Goal: Task Accomplishment & Management: Use online tool/utility

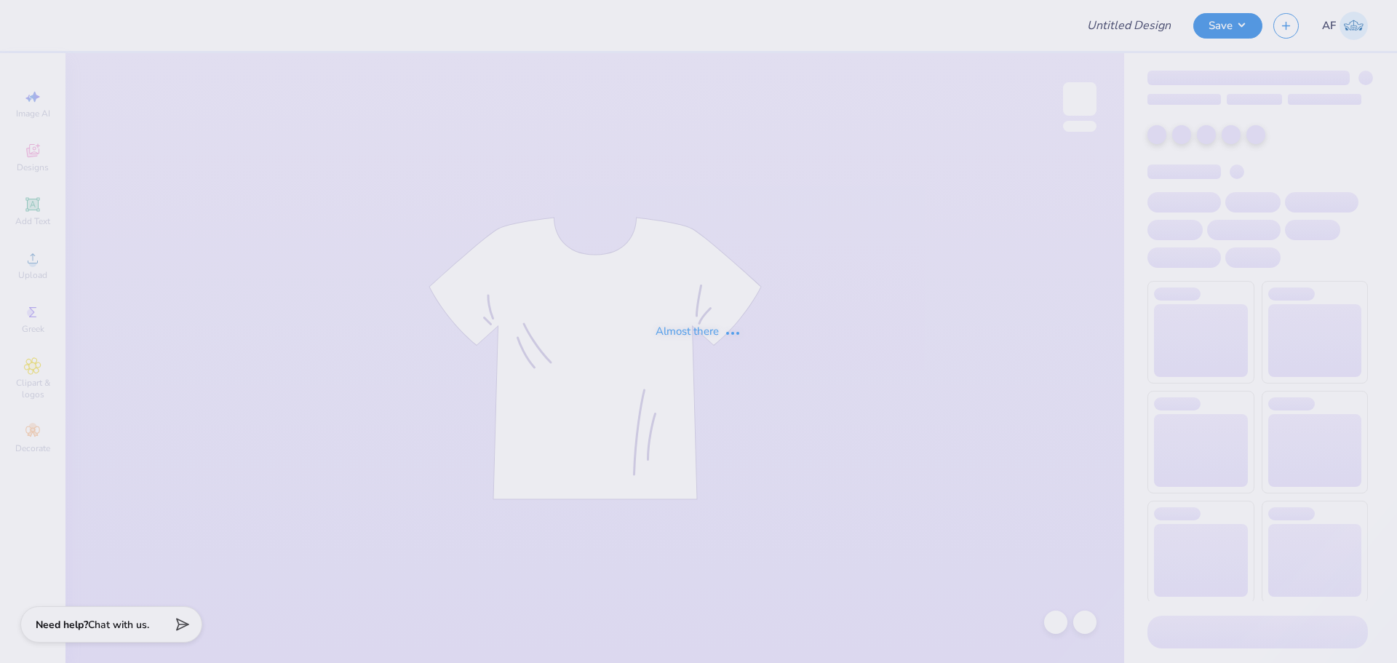
type input "Fall Merch"
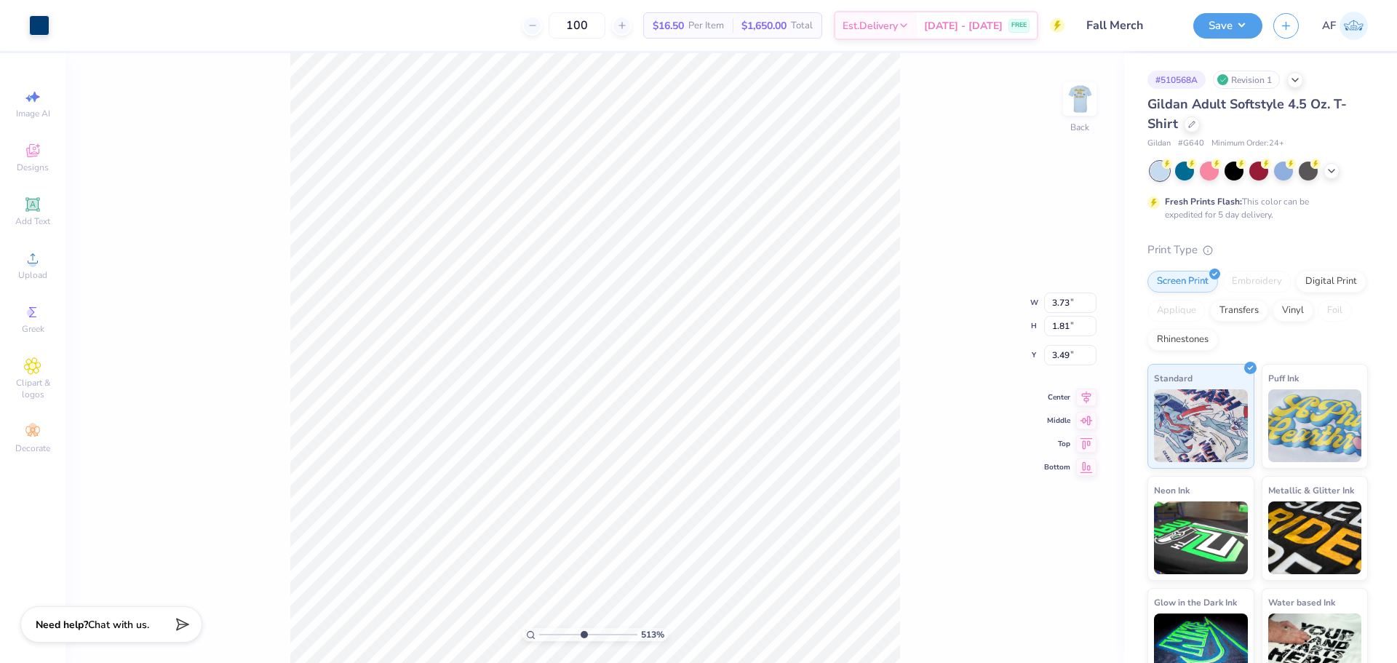
type input "4.34417064985155"
click at [1052, 300] on input "3.73" at bounding box center [1070, 303] width 52 height 20
type input "3.5"
type input "4.34417064985155"
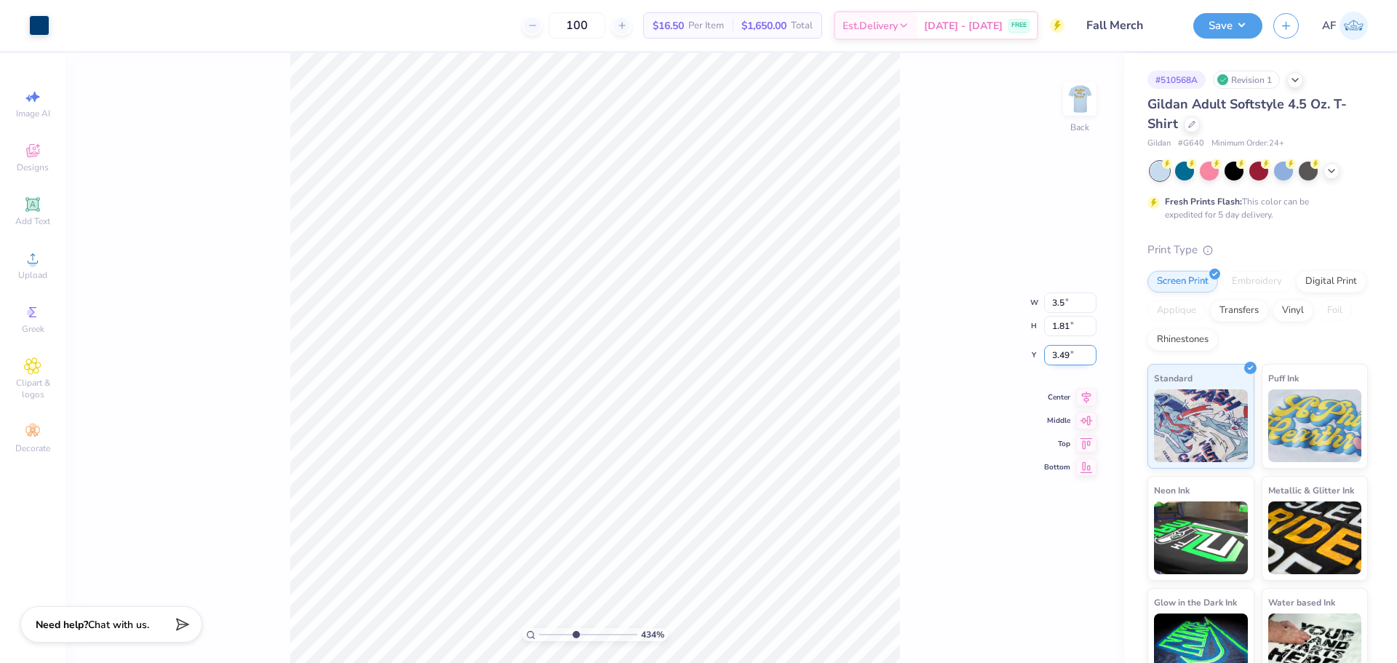
type input "3.50"
type input "1.69"
type input "3.55"
click at [1069, 354] on div "434 % Back W 3.50 3.5 " H 1.69 1.81 " Y 3.55 3.49 " Center Middle Top Bottom" at bounding box center [594, 358] width 1059 height 610
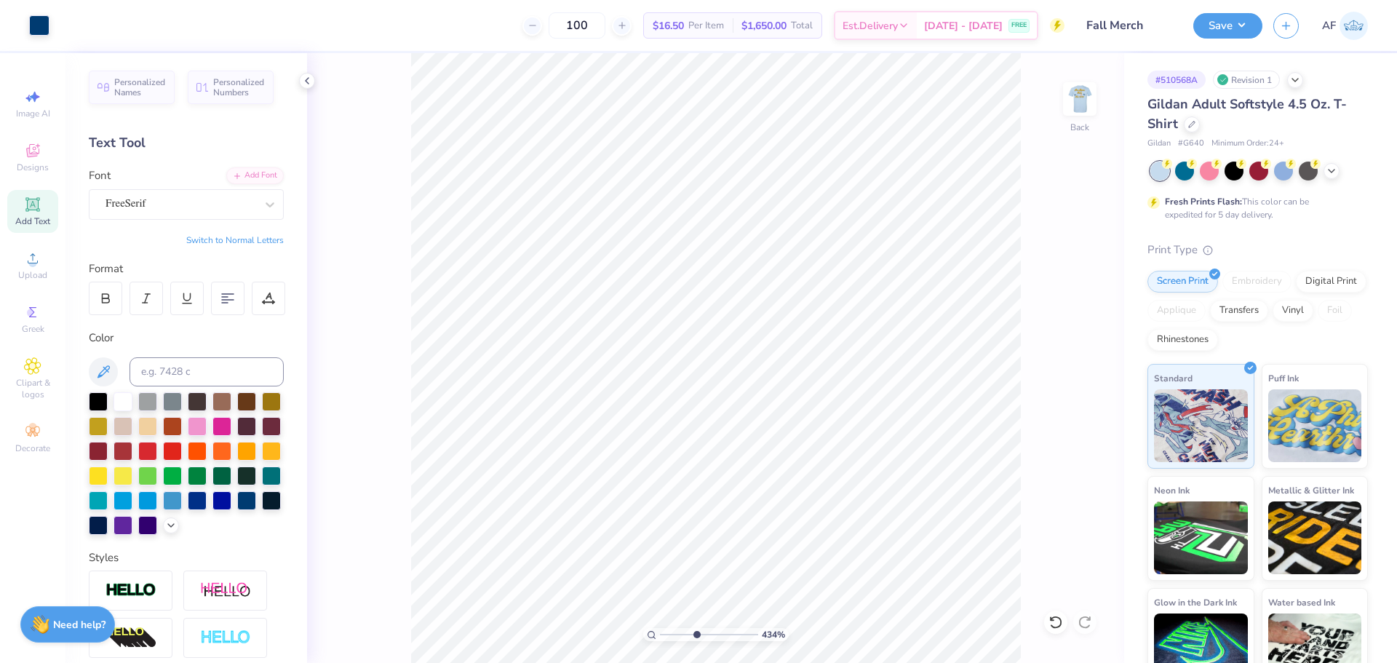
type input "4.34417064985155"
click at [1063, 346] on input "3.55" at bounding box center [1070, 343] width 52 height 20
type input "3"
type input "4.34417064985155"
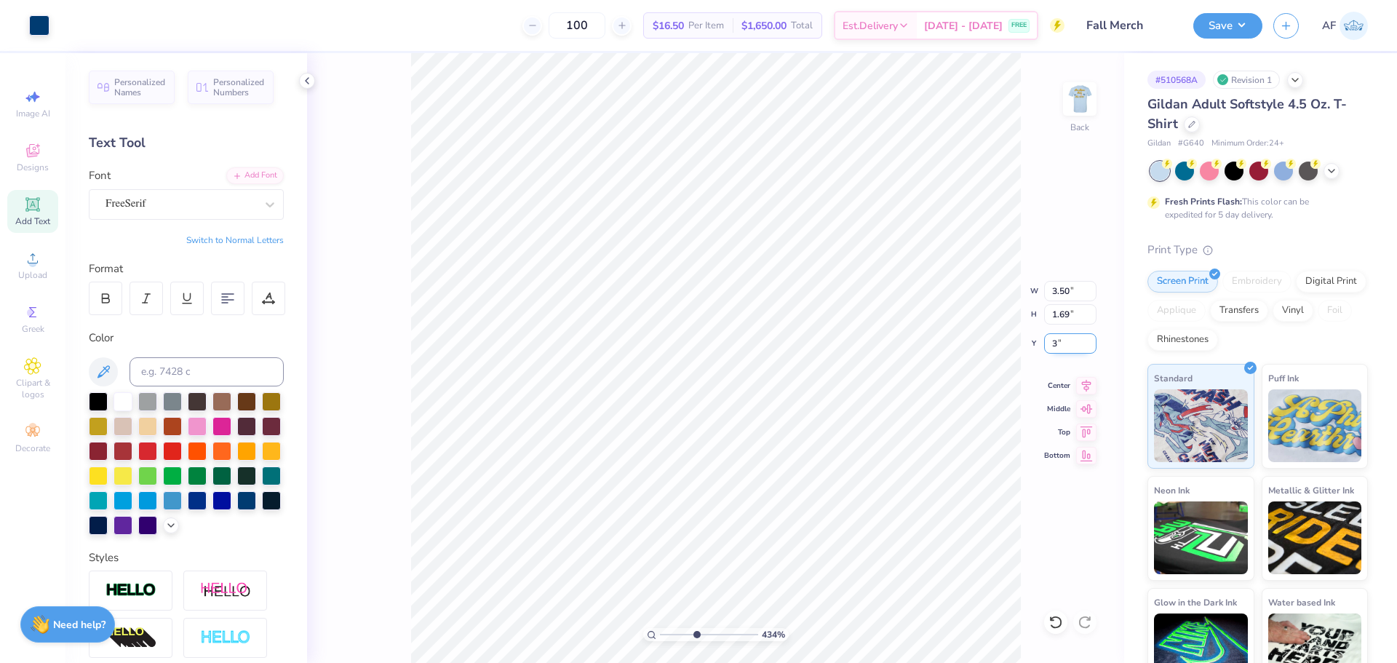
type input "3.00"
click at [1081, 98] on img at bounding box center [1080, 99] width 58 height 58
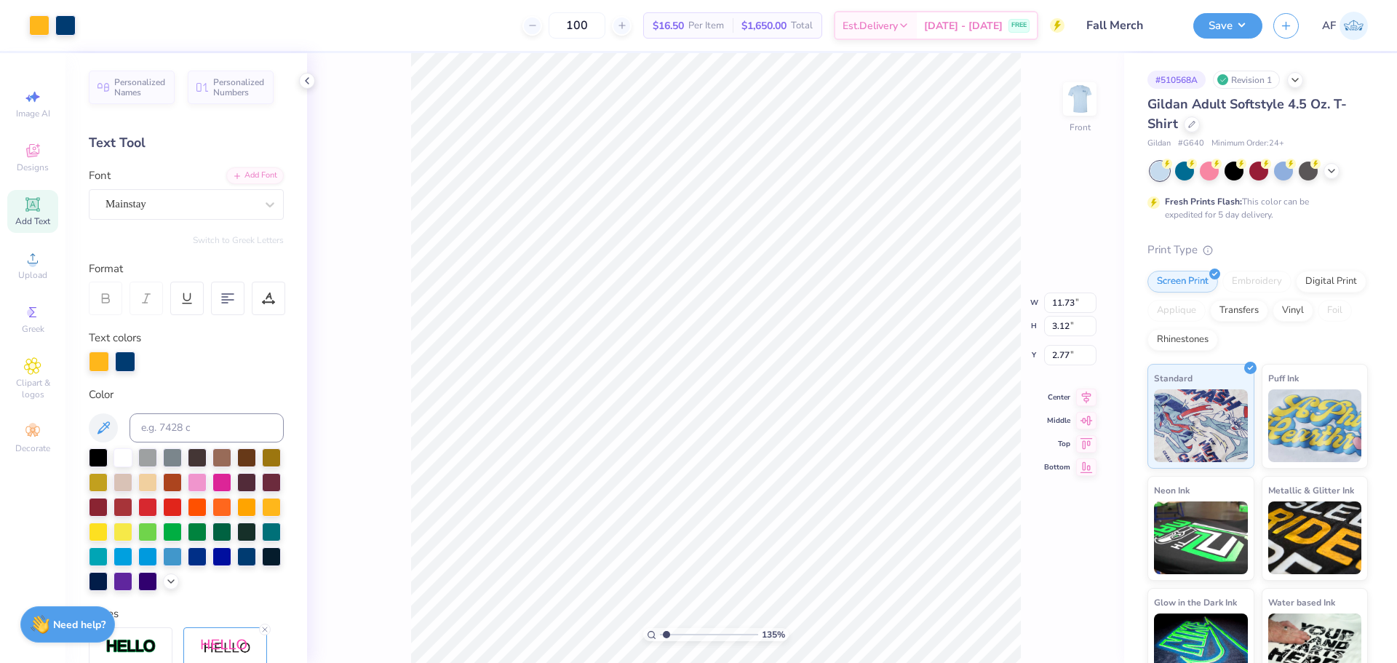
scroll to position [12, 2]
type input "1.35199941909655"
type input "9.77"
type input "2.18"
type input "10.72"
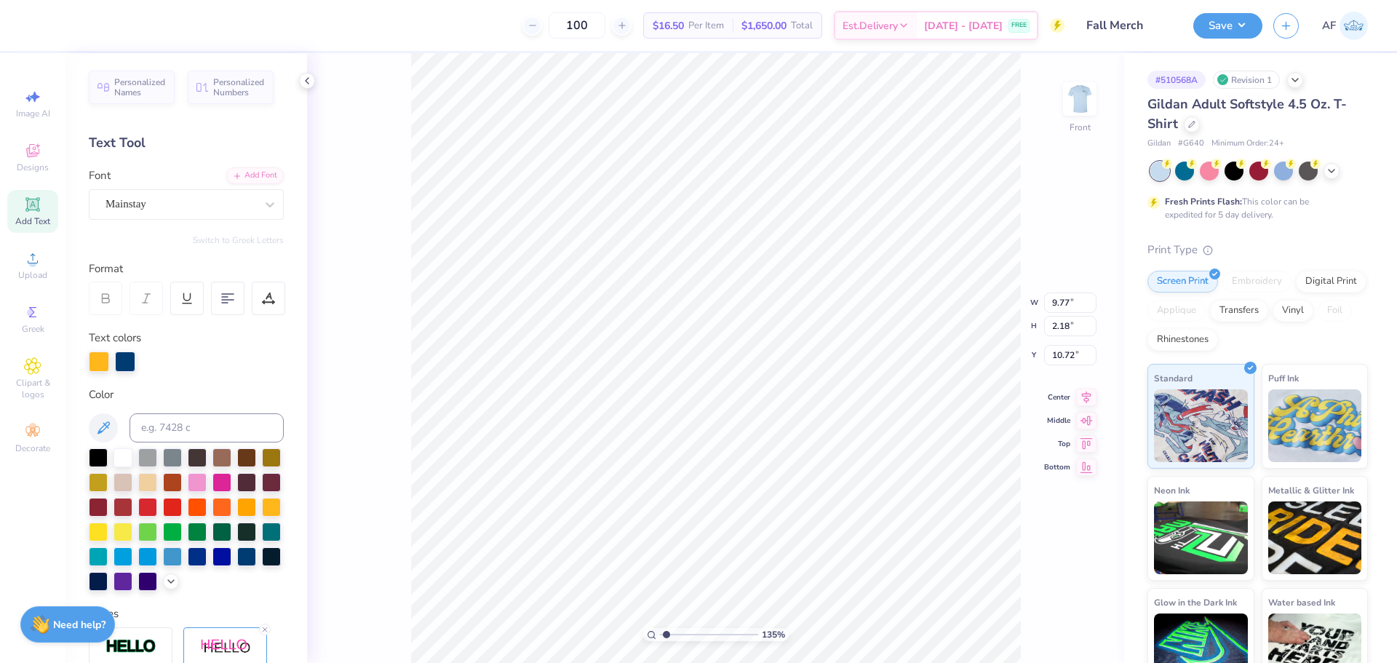
scroll to position [12, 1]
click at [1084, 399] on icon at bounding box center [1086, 394] width 20 height 17
click at [1097, 381] on div "135 % Front W 5.53 5.53 " H 2.52 2.52 " Y 5.89 5.89 " Center Middle Top Bottom" at bounding box center [715, 358] width 817 height 610
click at [1091, 386] on icon at bounding box center [1086, 383] width 20 height 17
type input "1.35199941909655"
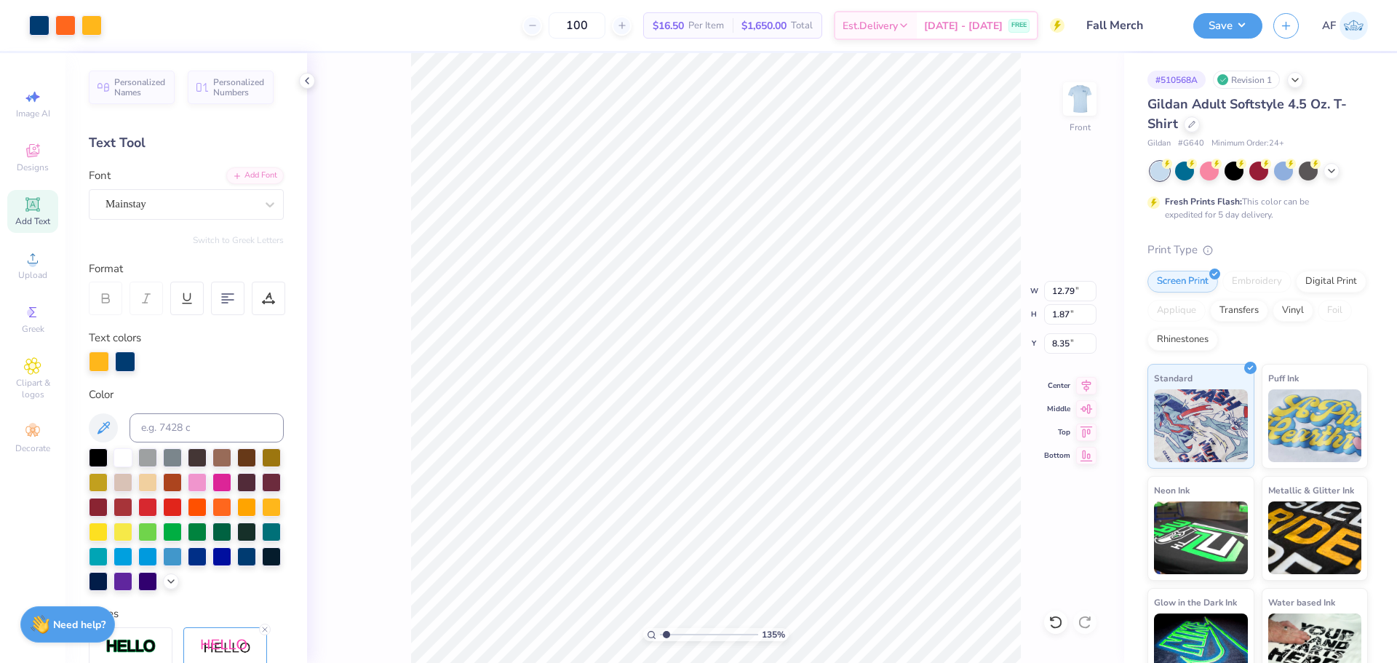
type input "9.77"
type input "2.18"
type input "10.72"
click at [1089, 386] on icon at bounding box center [1086, 383] width 20 height 17
type input "1.35199941909655"
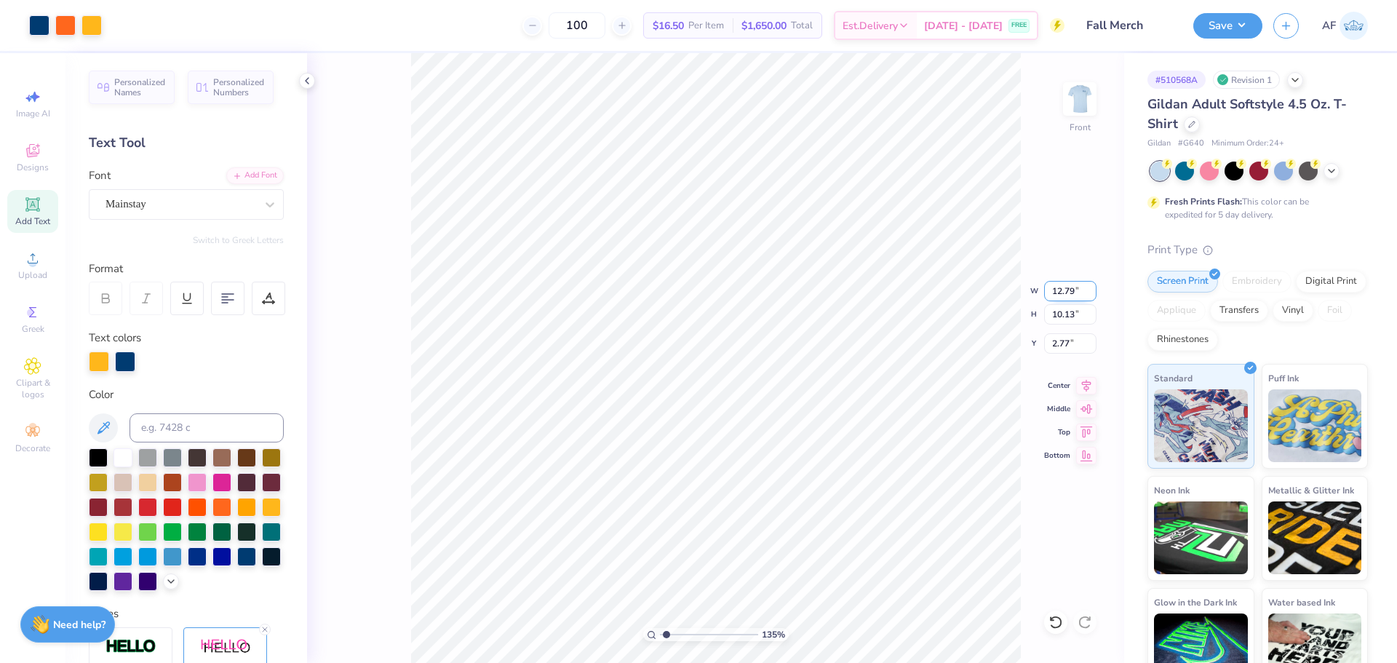
click at [1063, 297] on input "12.79" at bounding box center [1070, 291] width 52 height 20
click at [1062, 297] on input "12.79" at bounding box center [1070, 291] width 52 height 20
type input "12"
type input "1.35199941909655"
type input "12.00"
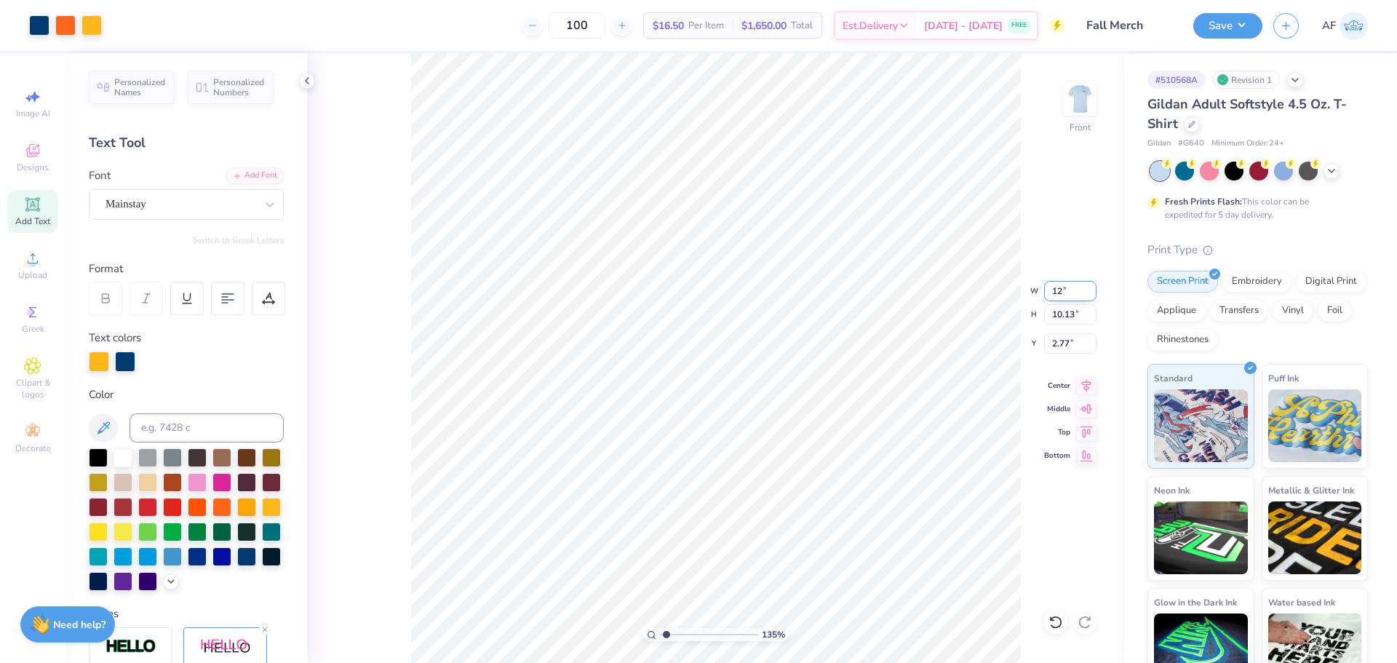
type input "9.50"
click at [1056, 348] on input "3.08" at bounding box center [1070, 343] width 52 height 20
type input "3"
type input "1.35199941909655"
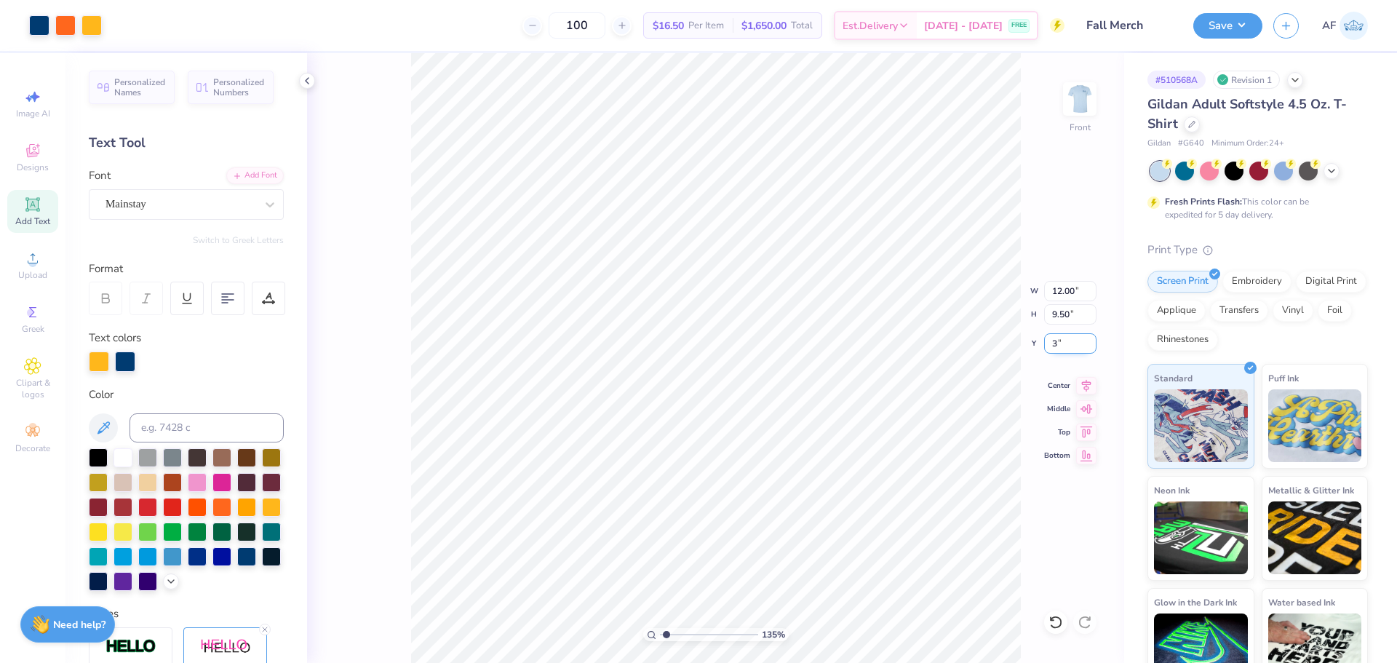
type input "3.00"
click at [1249, 24] on button "Save" at bounding box center [1227, 23] width 69 height 25
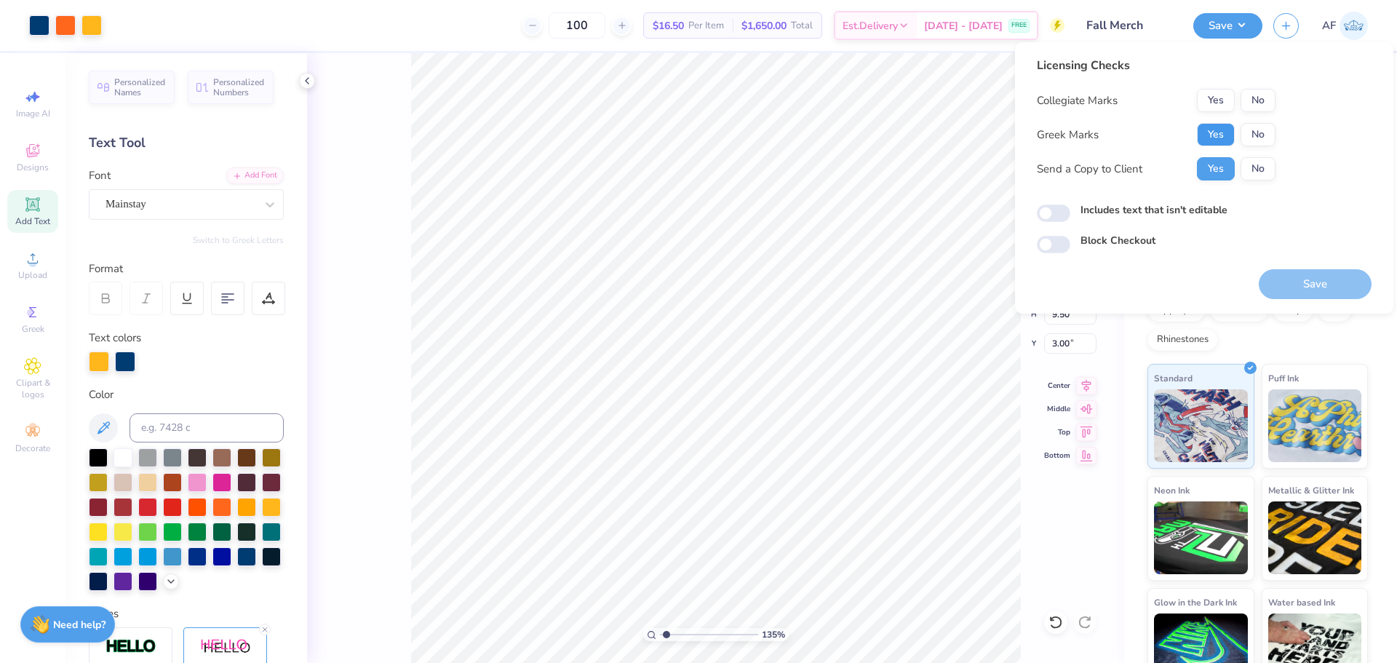
click at [1207, 138] on button "Yes" at bounding box center [1216, 134] width 38 height 23
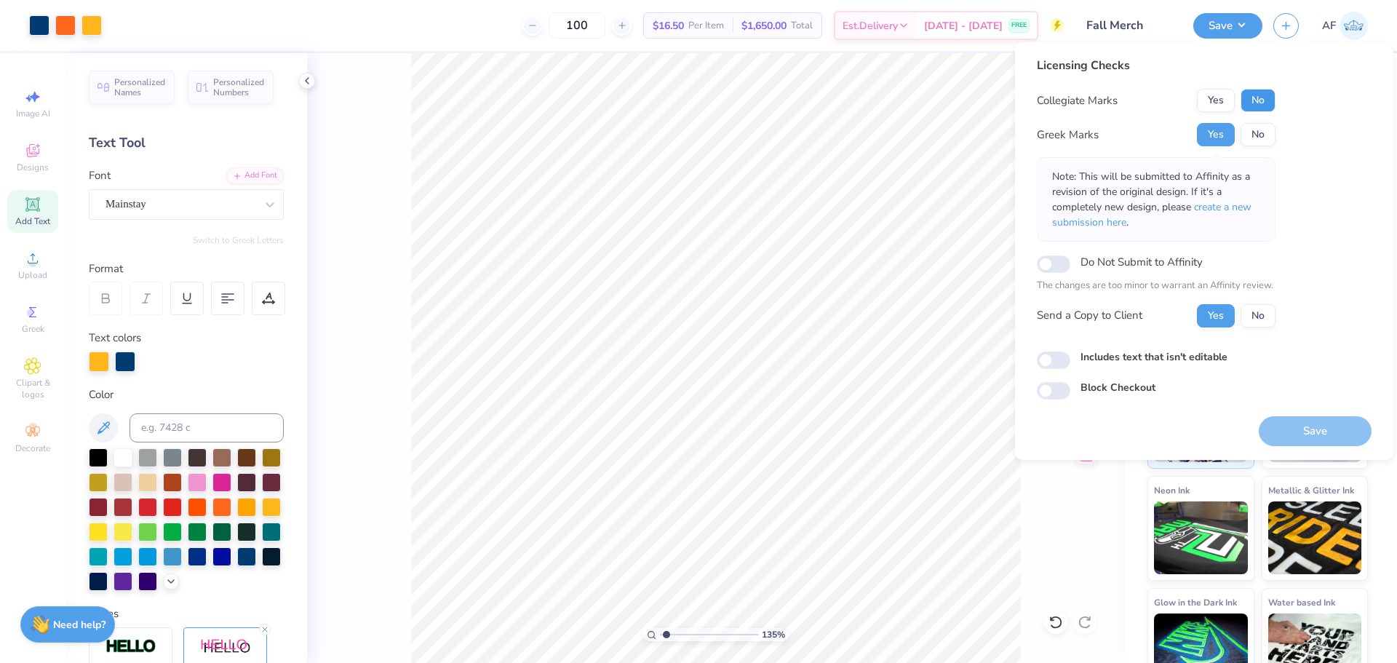
click at [1259, 103] on button "No" at bounding box center [1258, 100] width 35 height 23
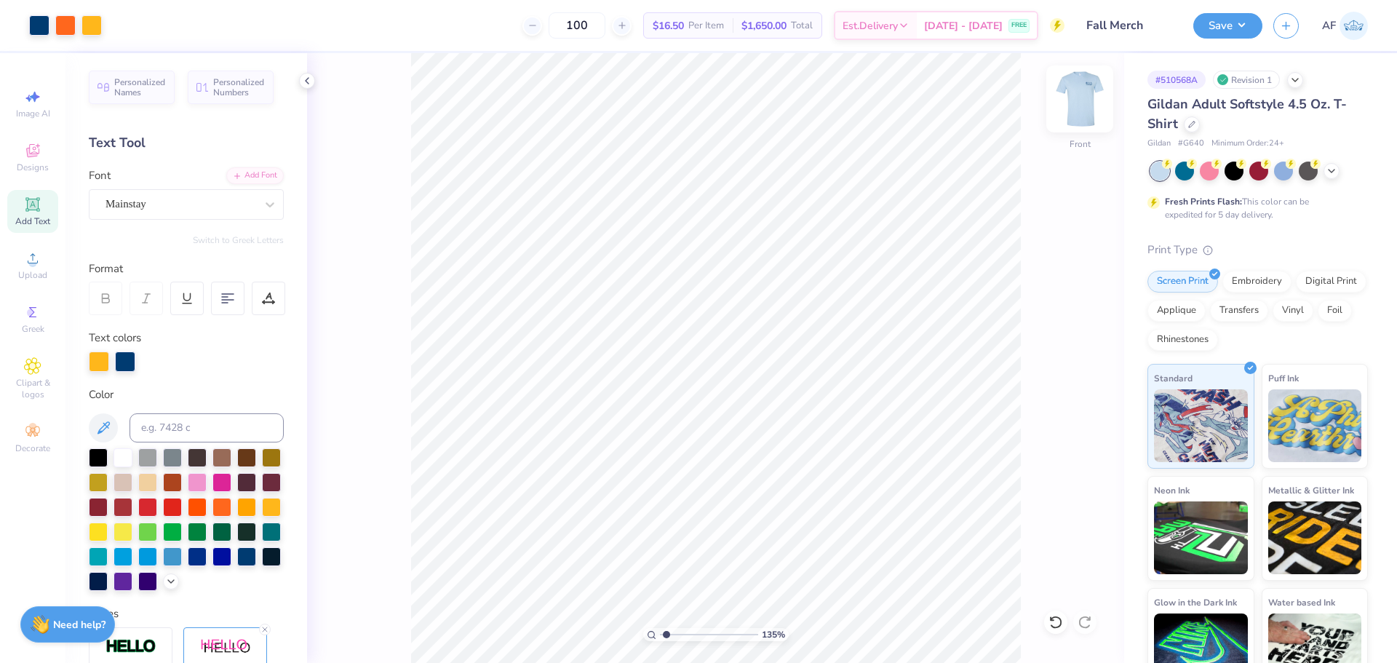
click at [1086, 90] on img at bounding box center [1080, 99] width 58 height 58
click at [1252, 15] on button "Save" at bounding box center [1227, 23] width 69 height 25
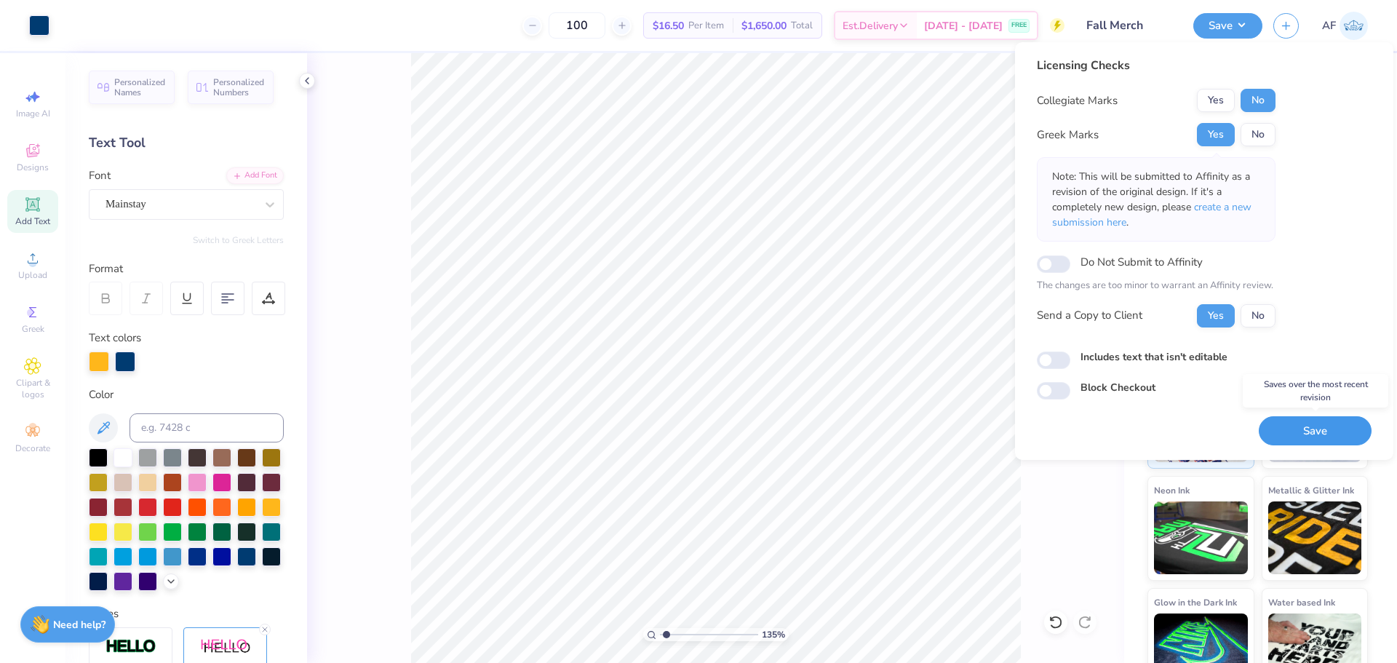
click at [1297, 431] on button "Save" at bounding box center [1315, 431] width 113 height 30
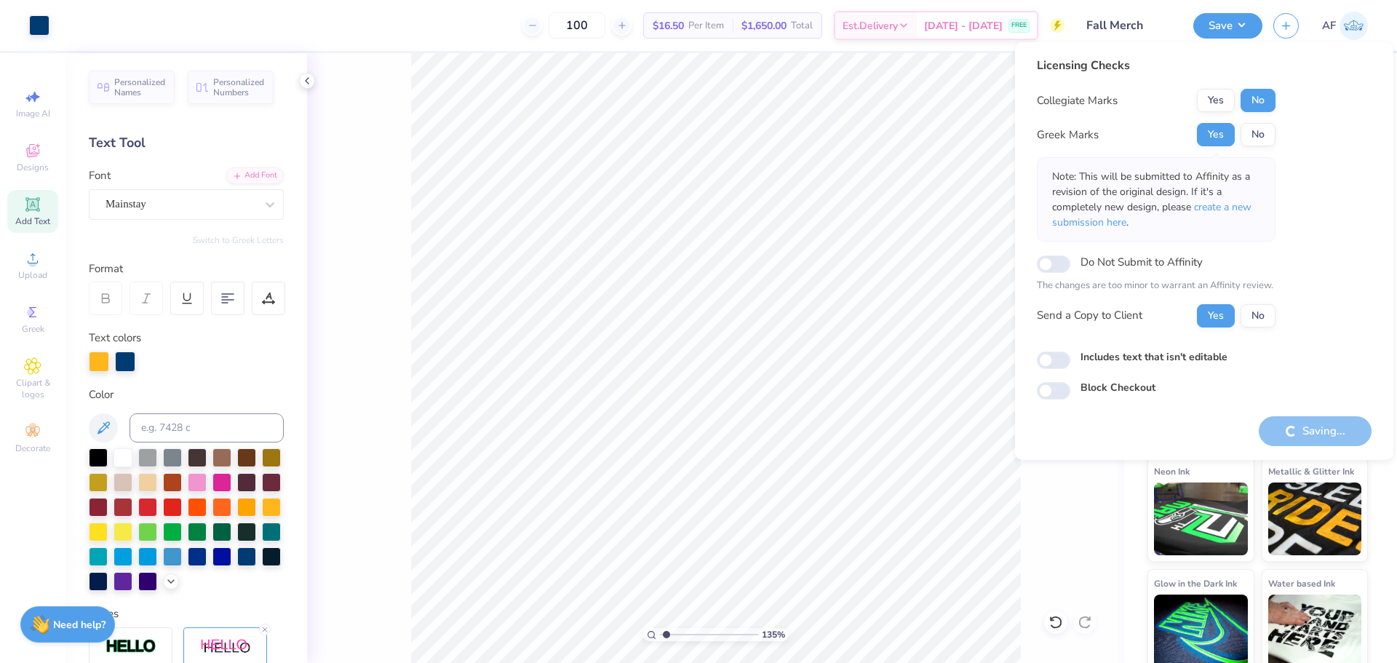
scroll to position [30, 0]
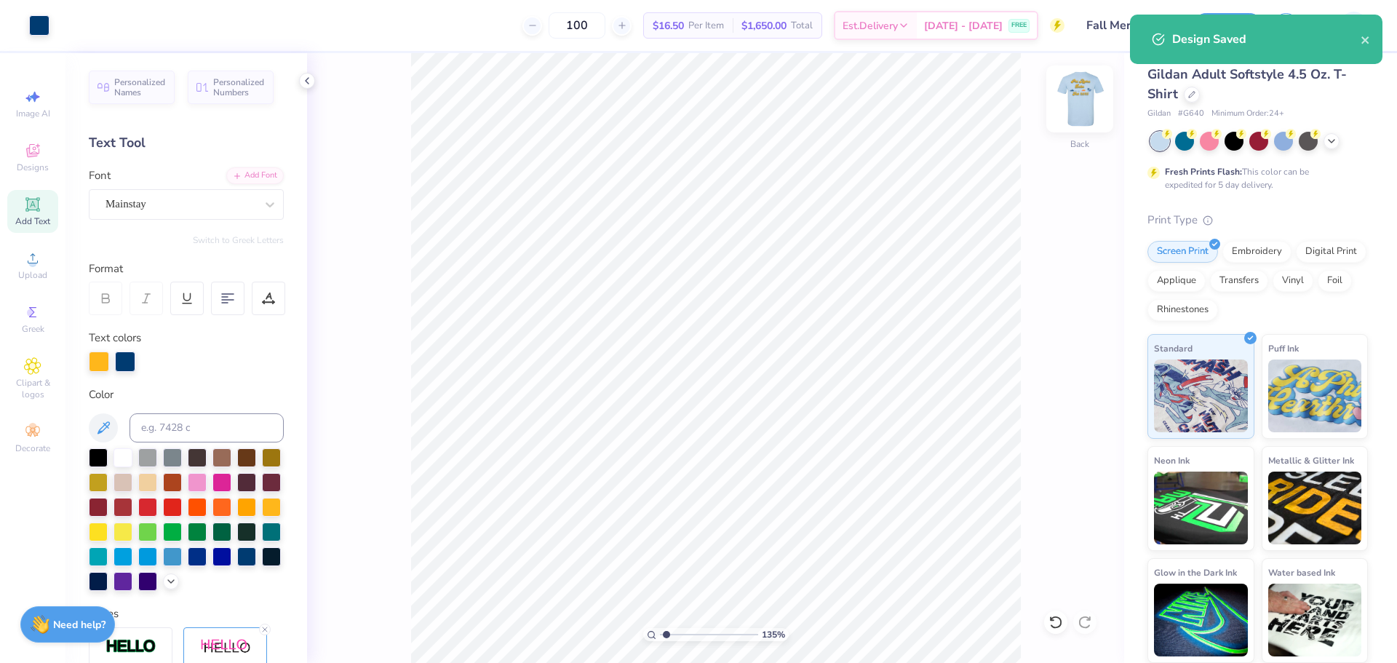
click at [1074, 91] on img at bounding box center [1080, 99] width 58 height 58
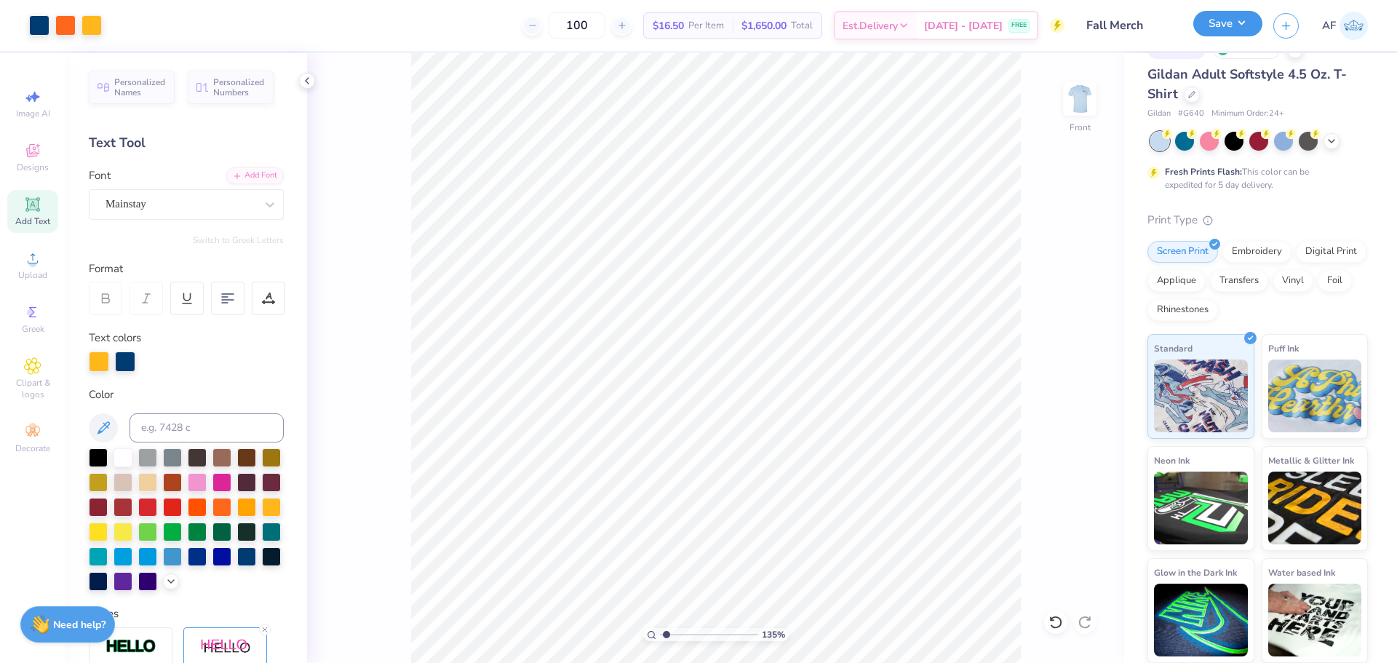
click at [1244, 25] on button "Save" at bounding box center [1227, 23] width 69 height 25
type input "1.35199941909655"
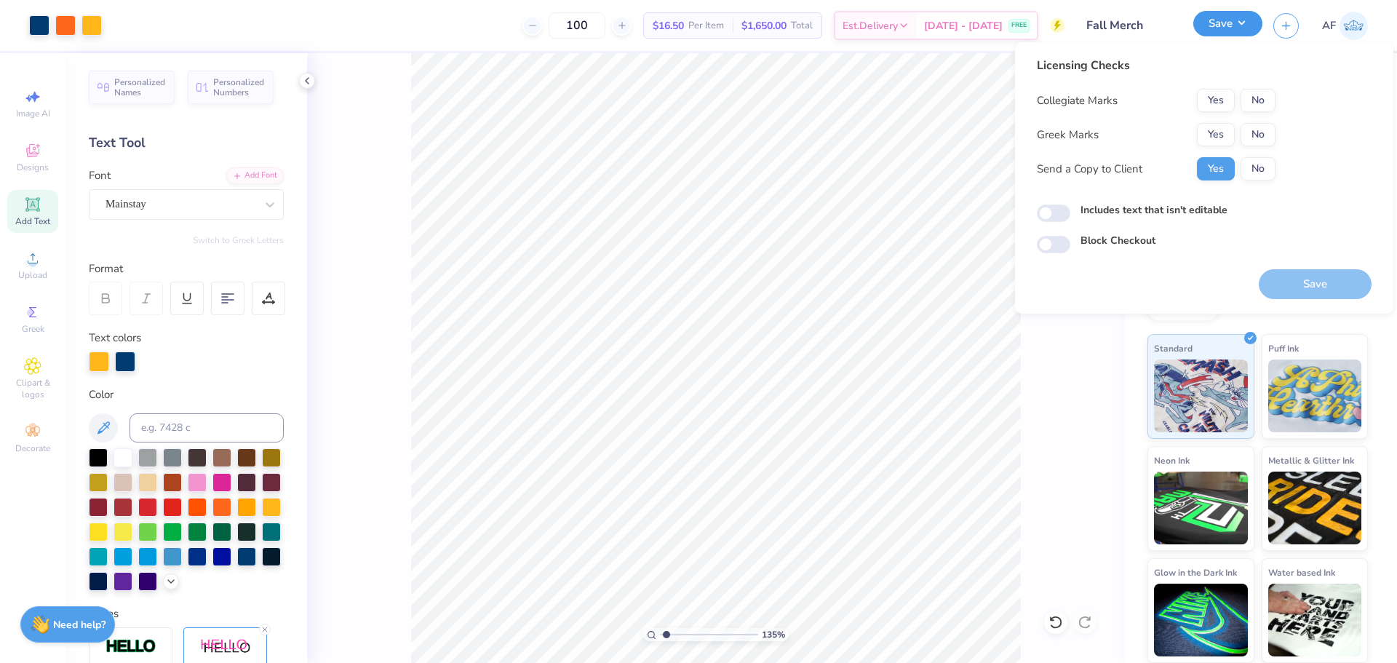
click at [1244, 25] on button "Save" at bounding box center [1227, 23] width 69 height 25
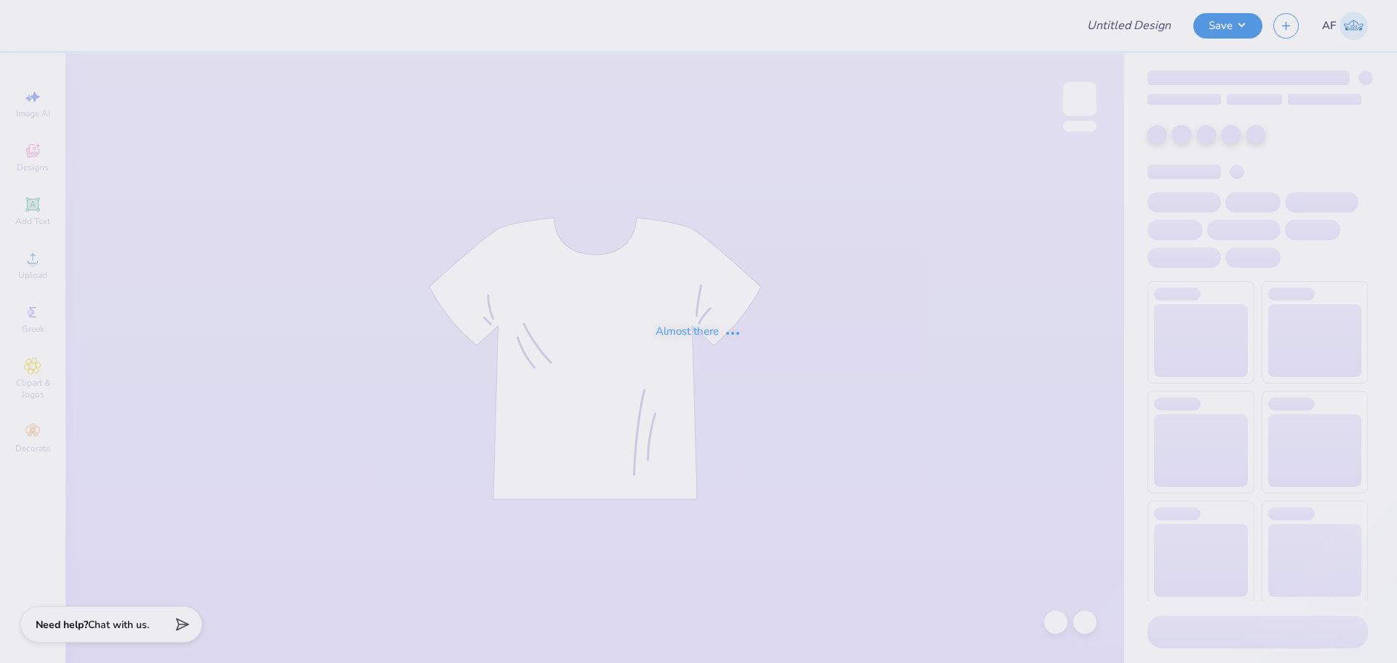
type input "[GEOGRAPHIC_DATA] : [PERSON_NAME]"
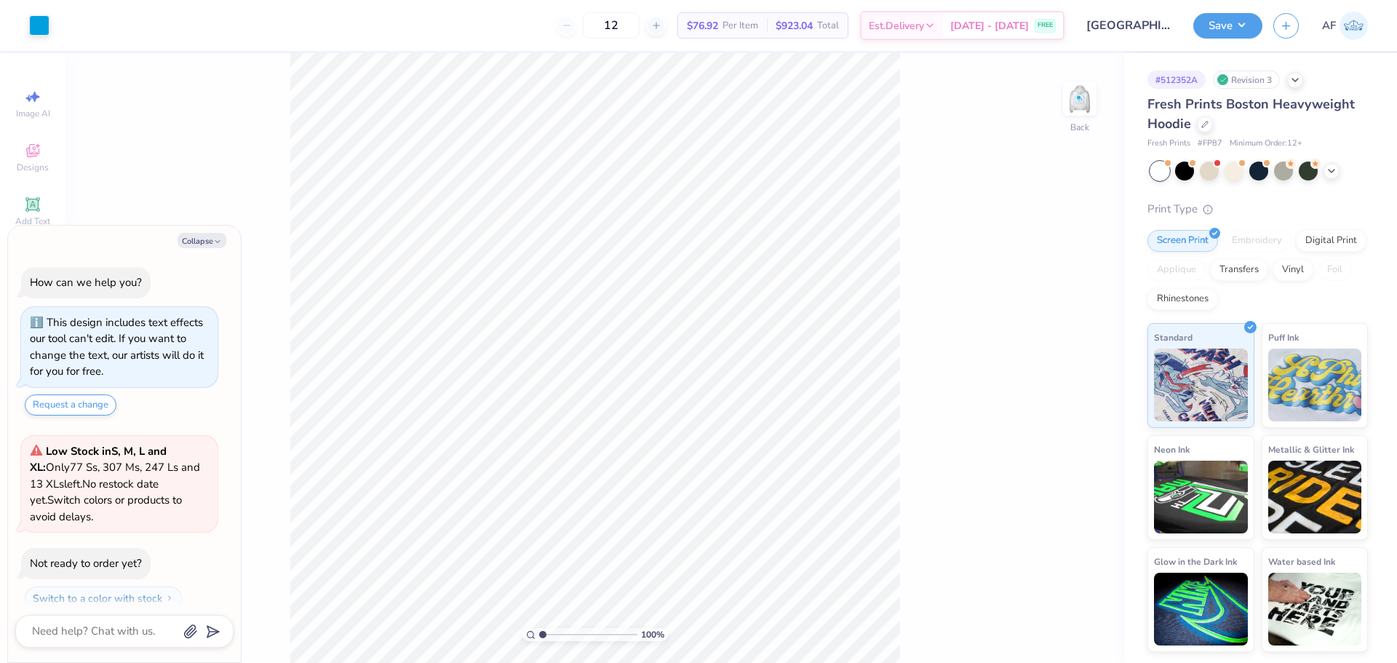
scroll to position [41, 0]
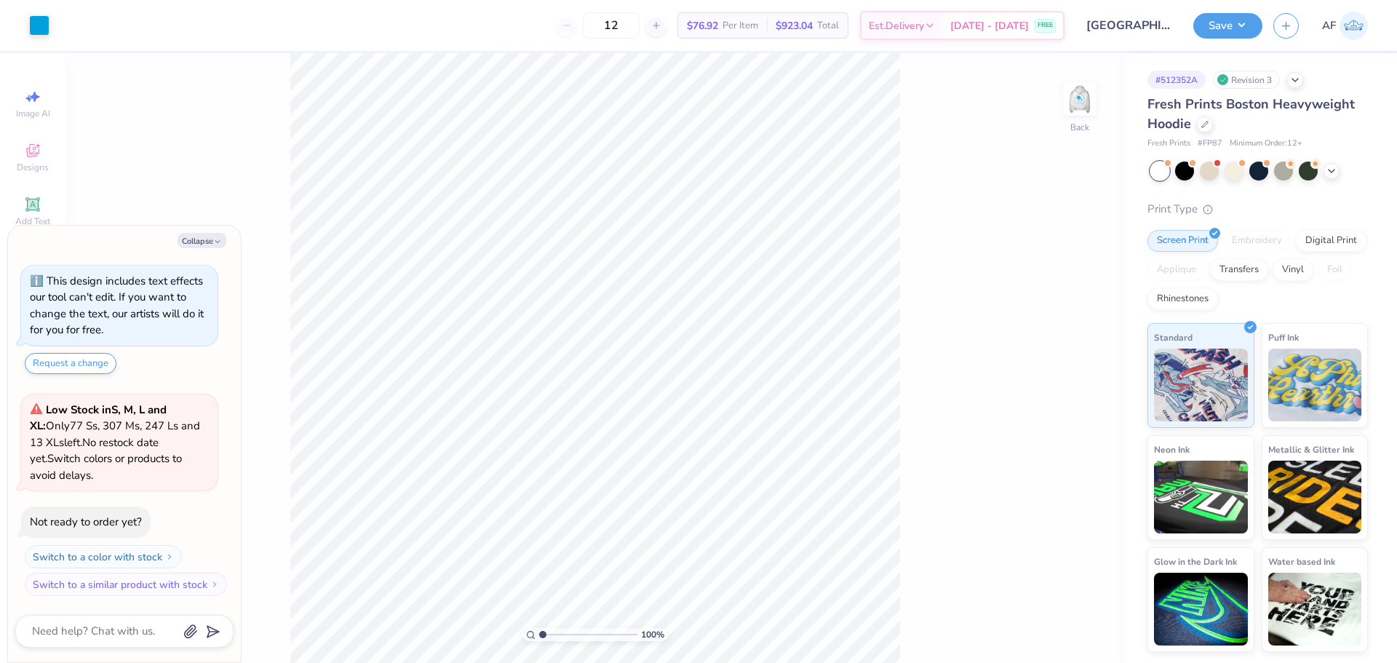
type textarea "x"
click at [1065, 303] on input "4.41" at bounding box center [1070, 303] width 52 height 20
type input "3.5"
type textarea "x"
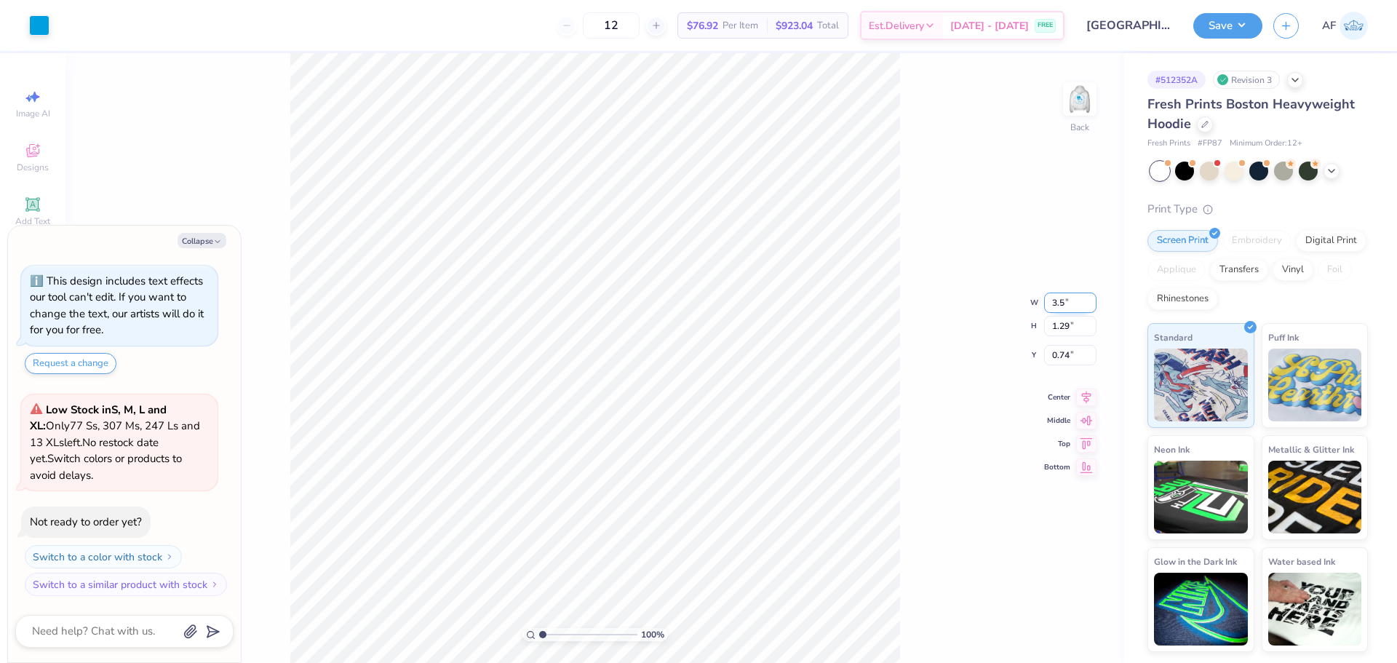
type input "3.50"
type input "1.02"
click at [1062, 346] on input "0.87" at bounding box center [1070, 343] width 52 height 20
type input "3"
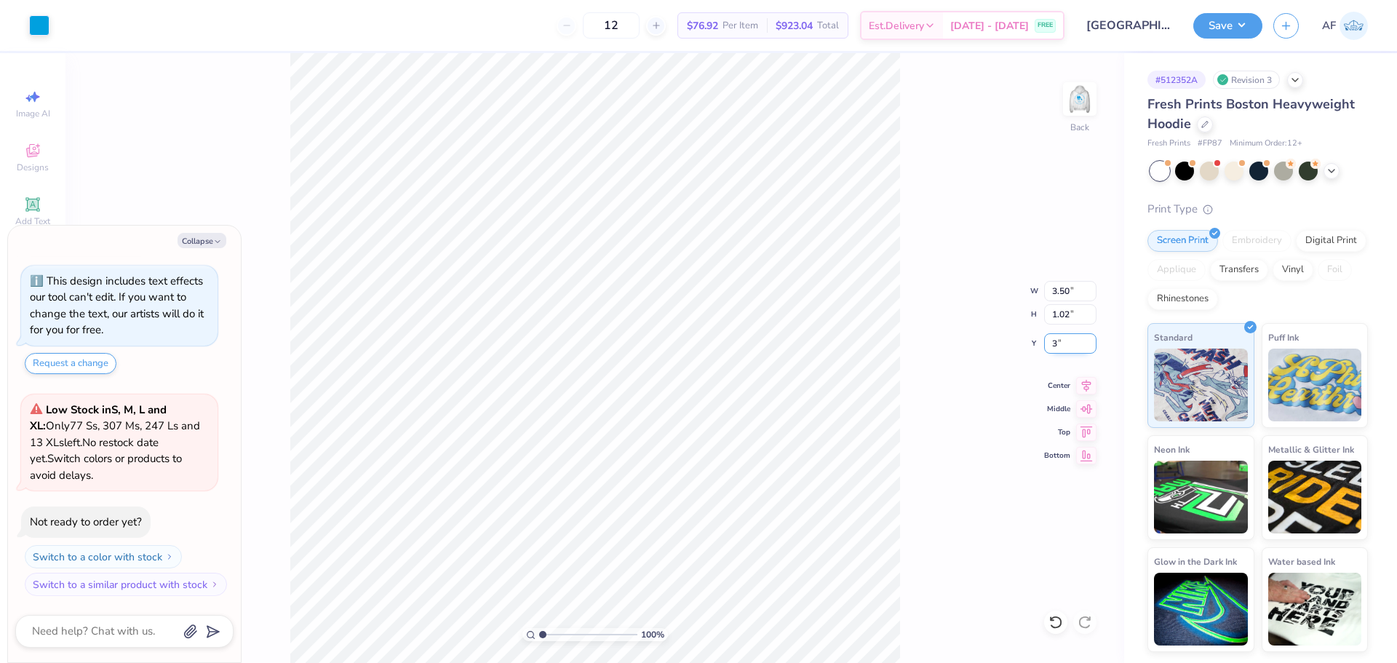
type textarea "x"
type input "3.00"
click at [1089, 99] on img at bounding box center [1080, 99] width 58 height 58
click at [1201, 124] on icon at bounding box center [1204, 122] width 7 height 7
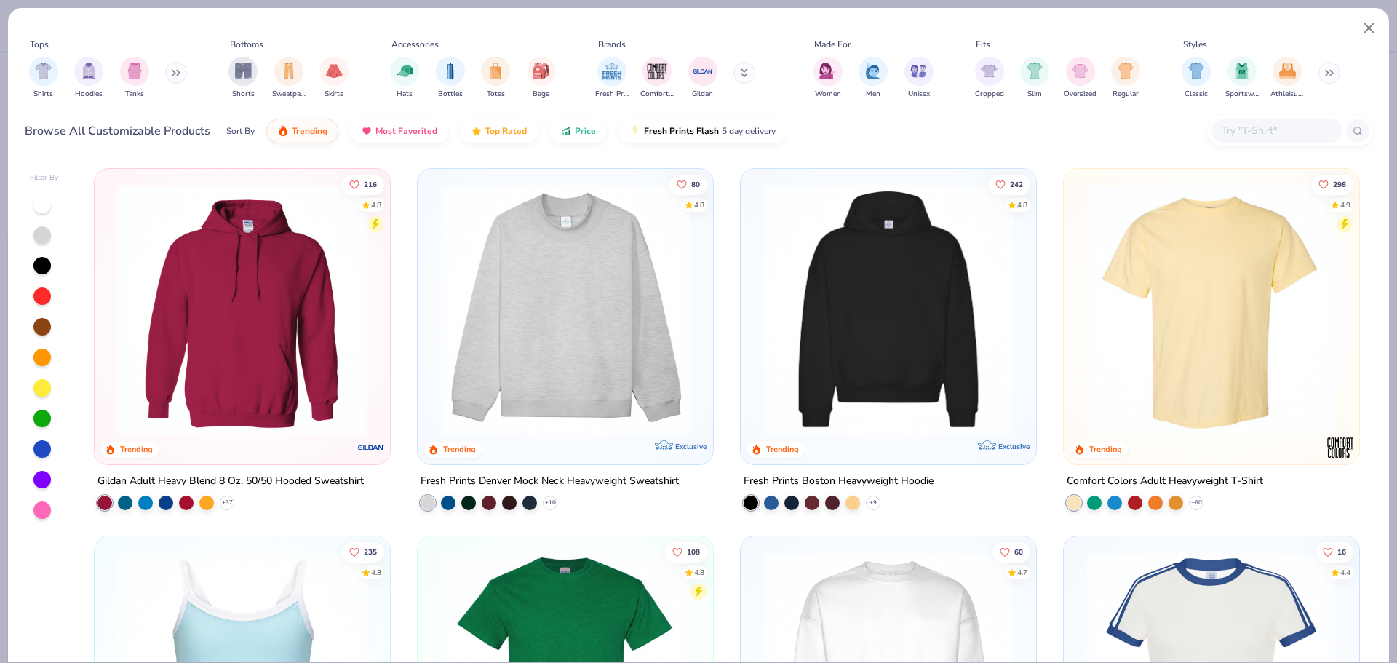
type textarea "x"
